Goal: Information Seeking & Learning: Learn about a topic

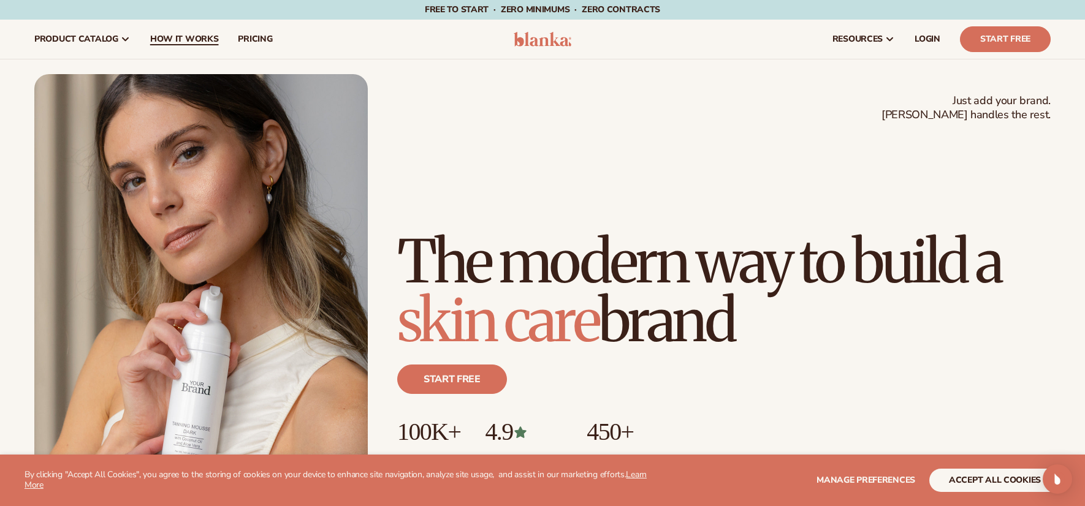
click at [205, 40] on span "How It Works" at bounding box center [184, 39] width 69 height 10
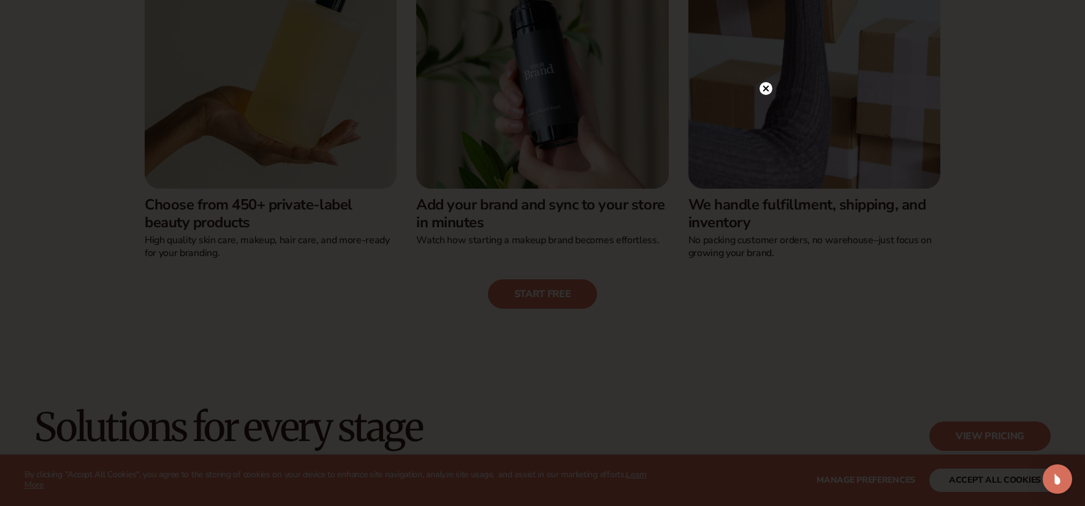
scroll to position [502, 0]
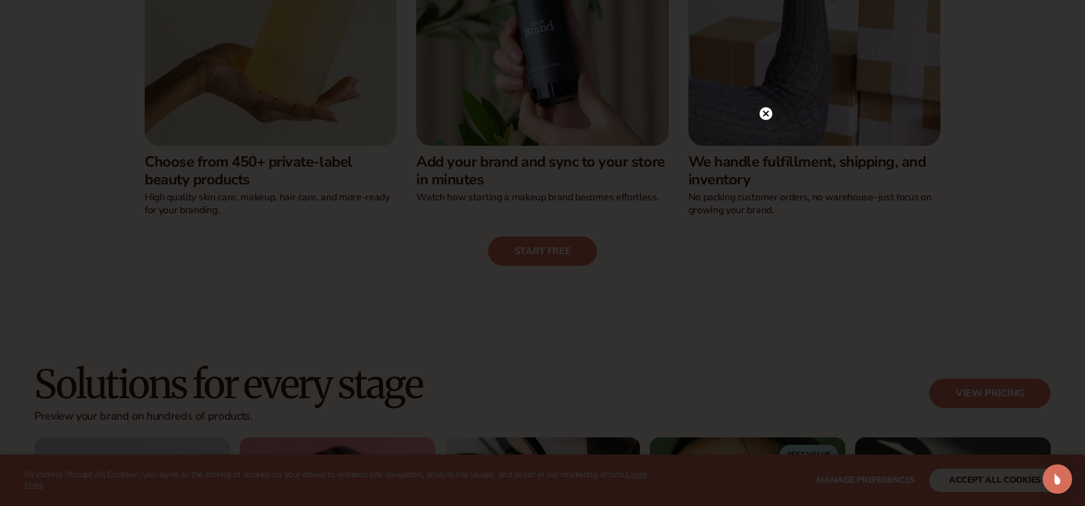
click at [763, 119] on circle at bounding box center [765, 113] width 13 height 13
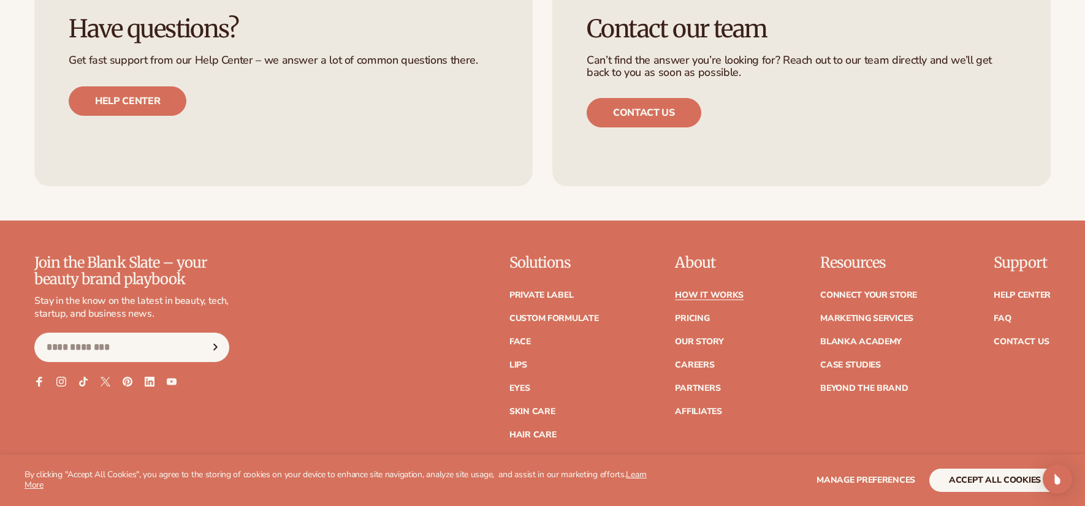
scroll to position [2912, 0]
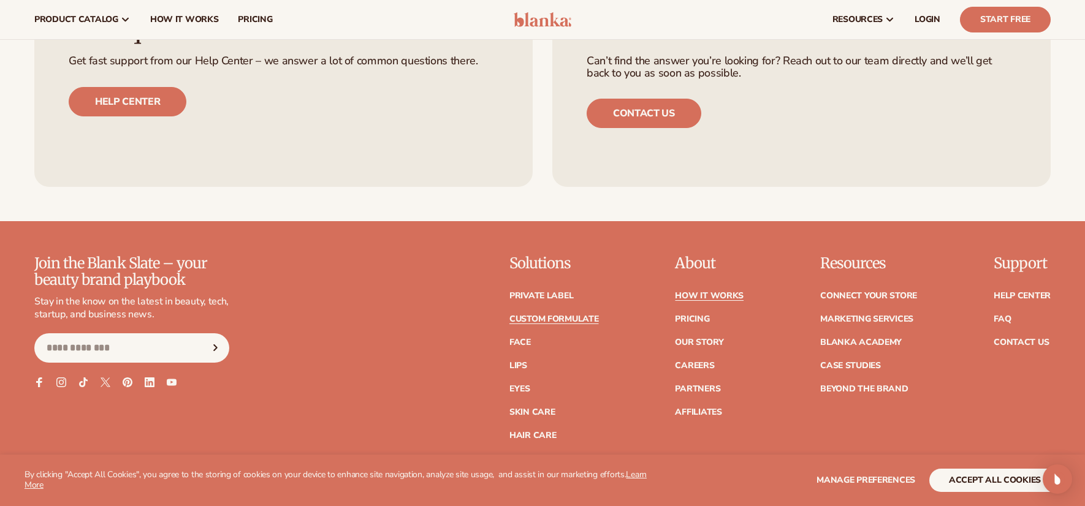
click at [585, 317] on link "Custom formulate" at bounding box center [553, 319] width 89 height 9
